Goal: Download file/media

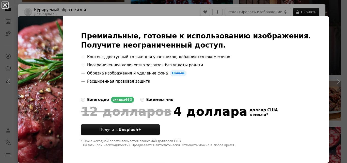
scroll to position [32, 0]
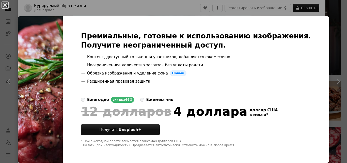
click at [43, 74] on img at bounding box center [40, 89] width 45 height 146
click at [8, 5] on button "An X shape" at bounding box center [5, 5] width 6 height 6
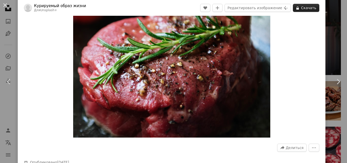
click at [301, 7] on font "Скачать" at bounding box center [308, 8] width 15 height 4
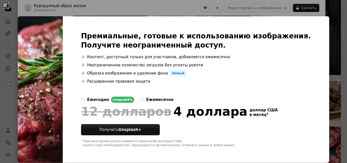
click at [23, 44] on img at bounding box center [40, 89] width 45 height 146
click at [4, 5] on button "An X shape" at bounding box center [5, 5] width 6 height 6
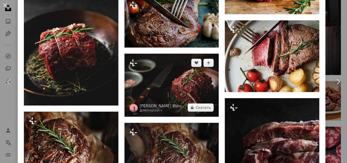
scroll to position [540, 0]
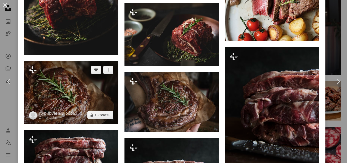
click at [66, 88] on img at bounding box center [71, 92] width 94 height 63
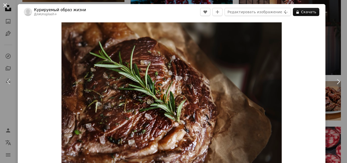
click at [4, 5] on button "An X shape" at bounding box center [5, 5] width 6 height 6
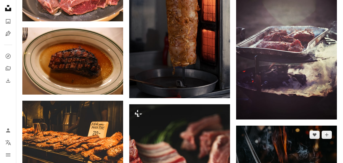
scroll to position [5735, 0]
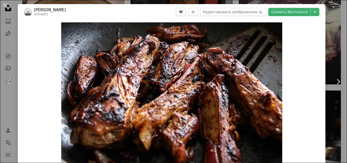
drag, startPoint x: 105, startPoint y: 86, endPoint x: 107, endPoint y: 78, distance: 8.1
click at [4, 4] on button "An X shape" at bounding box center [5, 5] width 6 height 6
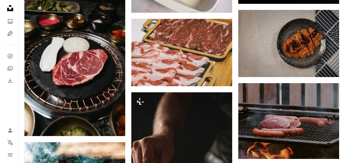
scroll to position [6877, 0]
